Goal: Task Accomplishment & Management: Use online tool/utility

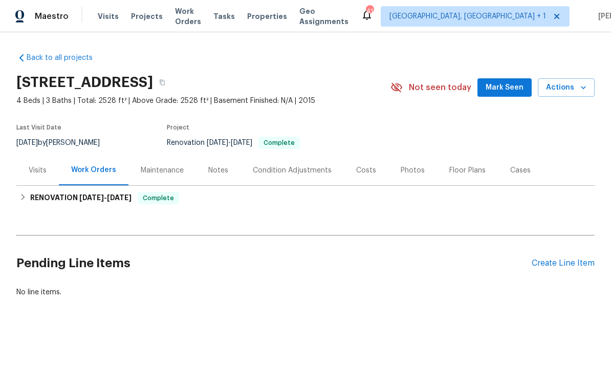
click at [514, 328] on div "Back to all projects [STREET_ADDRESS] 4 Beds | 3 Baths | Total: 2528 ft² | Abov…" at bounding box center [305, 199] width 611 height 334
click at [511, 88] on span "Mark Seen" at bounding box center [505, 87] width 38 height 13
click at [408, 157] on div "Photos" at bounding box center [413, 170] width 49 height 30
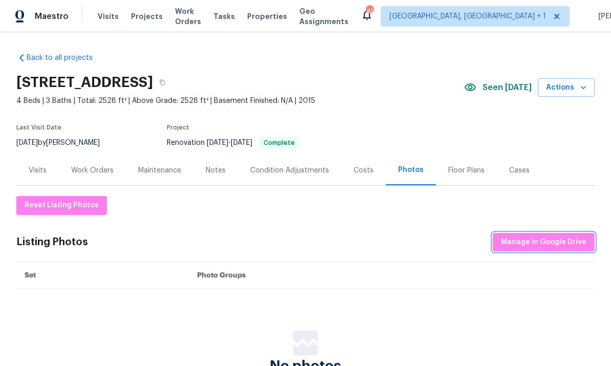
click at [547, 233] on button "Manage in Google Drive" at bounding box center [544, 242] width 102 height 19
click at [541, 247] on span "Manage in Google Drive" at bounding box center [544, 242] width 86 height 13
click at [549, 243] on span "Manage in Google Drive" at bounding box center [544, 242] width 86 height 13
click at [556, 241] on span "Manage in Google Drive" at bounding box center [544, 242] width 86 height 13
